Goal: Find specific page/section: Find specific page/section

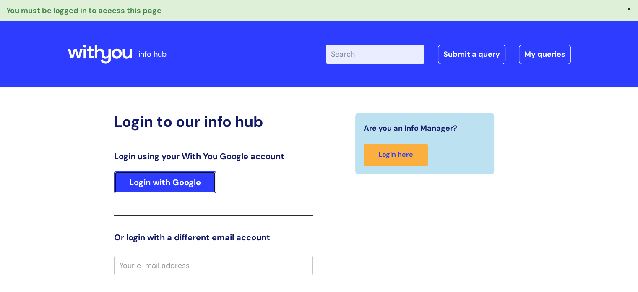
click at [193, 187] on link "Login with Google" at bounding box center [165, 182] width 102 height 22
click at [193, 183] on link "Login with Google" at bounding box center [165, 182] width 102 height 22
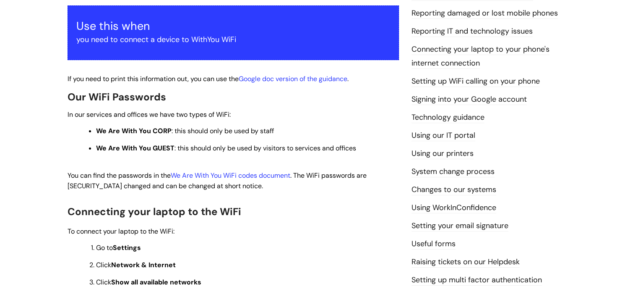
scroll to position [168, 0]
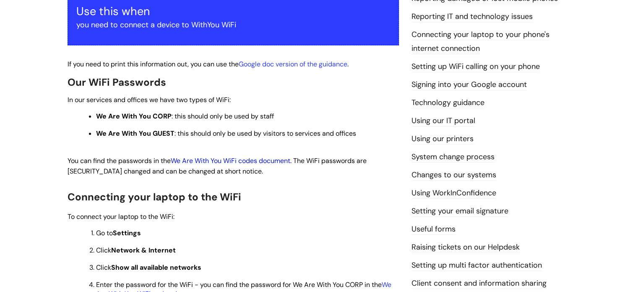
click at [238, 163] on link "We Are With You WiFi codes document" at bounding box center [231, 160] width 120 height 9
